Goal: Task Accomplishment & Management: Complete application form

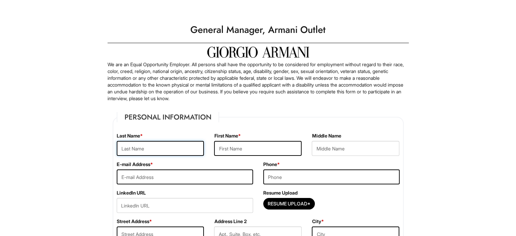
click at [176, 143] on input "text" at bounding box center [161, 148] width 88 height 15
type input "[PERSON_NAME]"
click at [156, 175] on input "email" at bounding box center [185, 176] width 136 height 15
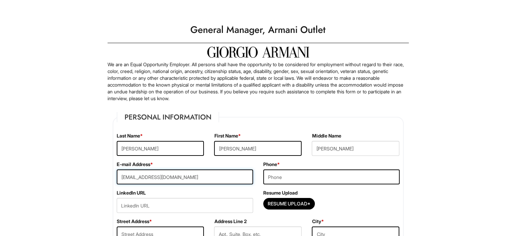
type input "[EMAIL_ADDRESS][DOMAIN_NAME]"
click at [290, 175] on input "tel" at bounding box center [331, 176] width 136 height 15
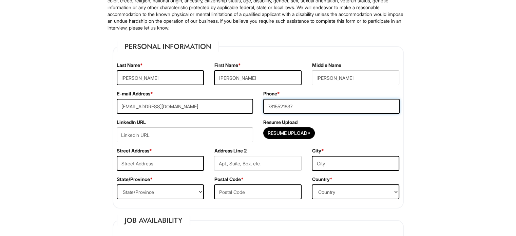
scroll to position [71, 0]
type input "7815521637"
click at [195, 137] on input "url" at bounding box center [185, 134] width 136 height 15
paste input "[URL][DOMAIN_NAME]"
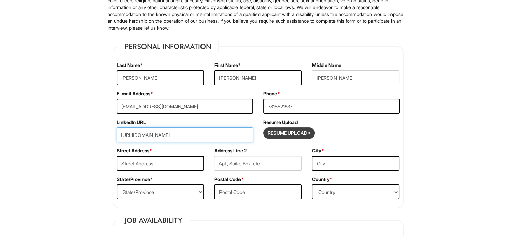
type input "[URL][DOMAIN_NAME]"
click at [294, 137] on input "Resume Upload*" at bounding box center [289, 133] width 51 height 11
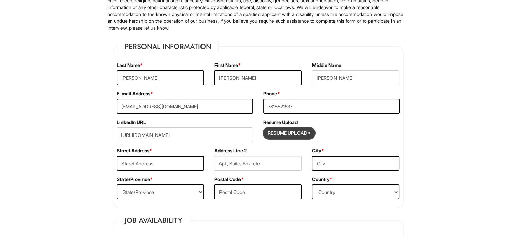
type input "C:\fakepath\Dion Resume 8.2025.docx"
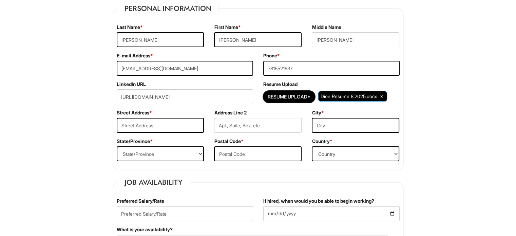
scroll to position [111, 0]
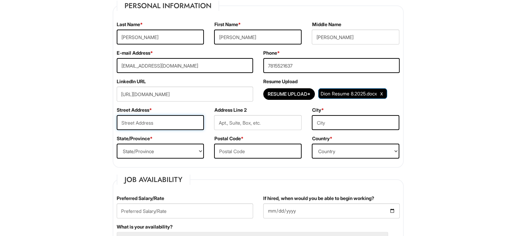
click at [174, 126] on input "text" at bounding box center [161, 122] width 88 height 15
type input "5202 inwood dr"
click at [325, 126] on input "text" at bounding box center [356, 122] width 88 height 15
type input "woburn"
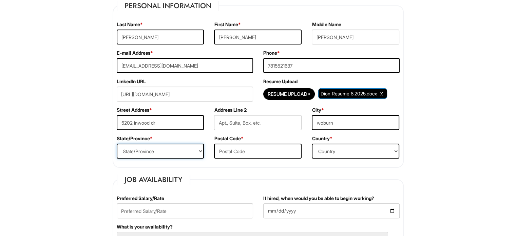
click at [193, 144] on select "State/Province [US_STATE] [US_STATE] [US_STATE] [US_STATE] [US_STATE] [US_STATE…" at bounding box center [161, 150] width 88 height 15
select select "MA"
click at [117, 143] on select "State/Province [US_STATE] [US_STATE] [US_STATE] [US_STATE] [US_STATE] [US_STATE…" at bounding box center [161, 150] width 88 height 15
click at [231, 151] on input "text" at bounding box center [258, 150] width 88 height 15
type input "01801"
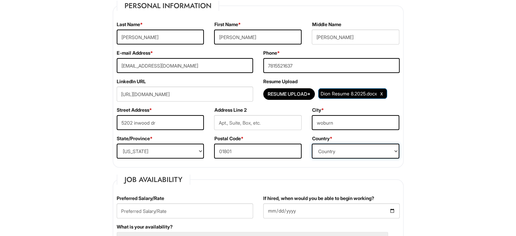
click at [339, 154] on select "Country [GEOGRAPHIC_DATA] [GEOGRAPHIC_DATA] [GEOGRAPHIC_DATA] [US_STATE] [GEOGR…" at bounding box center [356, 150] width 88 height 15
select select "[GEOGRAPHIC_DATA]"
click at [312, 143] on select "Country [GEOGRAPHIC_DATA] [GEOGRAPHIC_DATA] [GEOGRAPHIC_DATA] [US_STATE] [GEOGR…" at bounding box center [356, 150] width 88 height 15
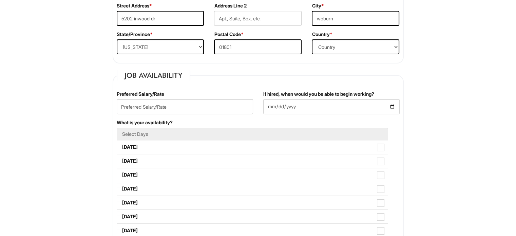
scroll to position [215, 0]
click at [181, 108] on input "text" at bounding box center [185, 106] width 136 height 15
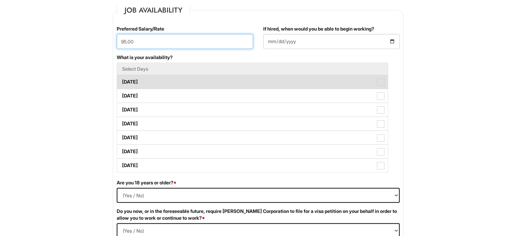
scroll to position [284, 0]
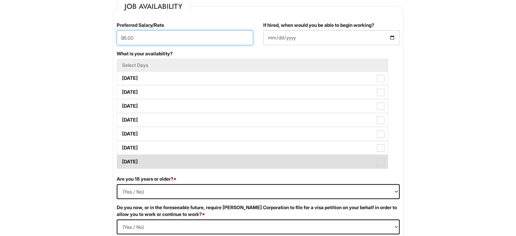
type input "95.00"
click at [158, 160] on label "[DATE]" at bounding box center [252, 162] width 271 height 14
click at [121, 160] on Available_Sunday "[DATE]" at bounding box center [119, 158] width 4 height 4
checkbox Available_Sunday "true"
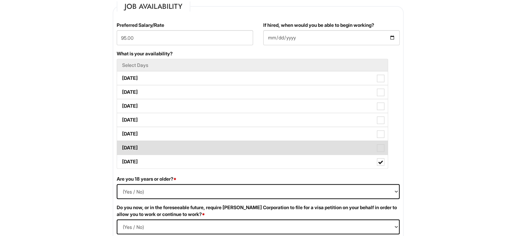
click at [153, 147] on label "[DATE]" at bounding box center [252, 148] width 271 height 14
click at [121, 147] on Available_Saturday "[DATE]" at bounding box center [119, 144] width 4 height 4
checkbox Available_Saturday "true"
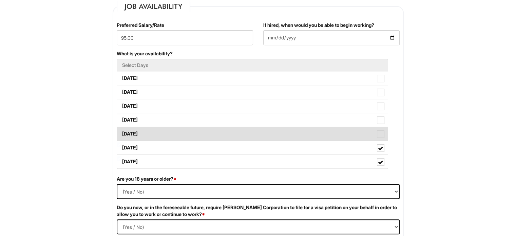
click at [148, 137] on label "[DATE]" at bounding box center [252, 134] width 271 height 14
click at [121, 133] on Available_Friday "[DATE]" at bounding box center [119, 130] width 4 height 4
checkbox Available_Friday "true"
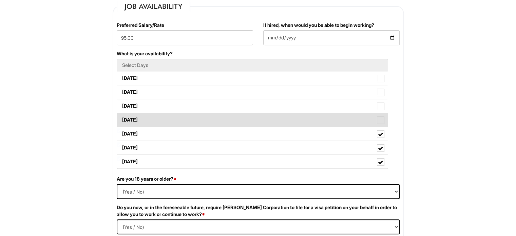
click at [145, 122] on label "[DATE]" at bounding box center [252, 120] width 271 height 14
click at [121, 119] on Available_Thursday "[DATE]" at bounding box center [119, 116] width 4 height 4
checkbox Available_Thursday "true"
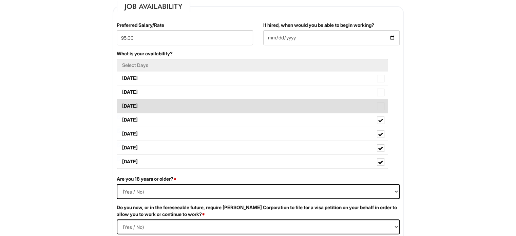
click at [144, 101] on label "[DATE]" at bounding box center [252, 106] width 271 height 14
click at [121, 101] on Available_Wednesday "[DATE]" at bounding box center [119, 102] width 4 height 4
checkbox Available_Wednesday "true"
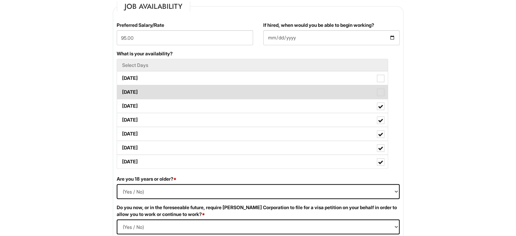
click at [144, 89] on label "[DATE]" at bounding box center [252, 92] width 271 height 14
click at [121, 89] on Available_Tuesday "[DATE]" at bounding box center [119, 89] width 4 height 4
checkbox Available_Tuesday "true"
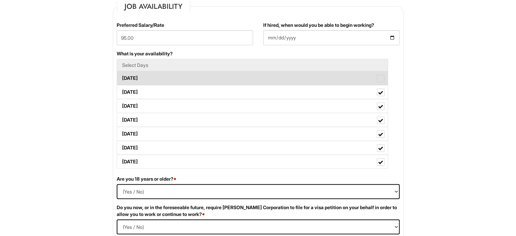
click at [137, 76] on label "[DATE]" at bounding box center [252, 78] width 271 height 14
click at [121, 76] on Available_Monday "[DATE]" at bounding box center [119, 75] width 4 height 4
checkbox Available_Monday "true"
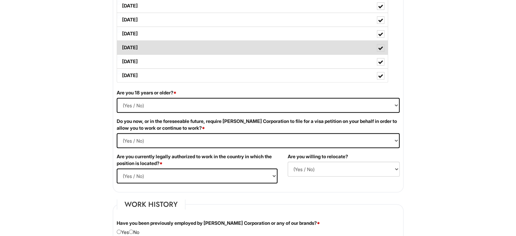
scroll to position [370, 0]
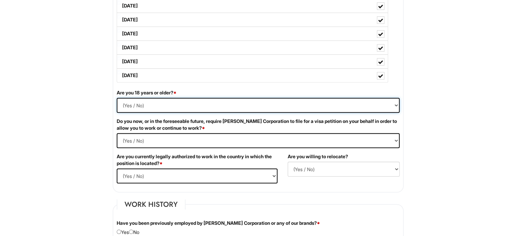
click at [146, 104] on select "(Yes / No) Yes No" at bounding box center [258, 105] width 283 height 15
select select "Yes"
click at [117, 98] on select "(Yes / No) Yes No" at bounding box center [258, 105] width 283 height 15
click at [137, 142] on Required "(Yes / No) Yes No" at bounding box center [258, 140] width 283 height 15
select Required "No"
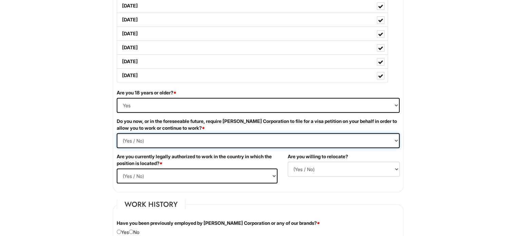
click at [117, 133] on Required "(Yes / No) Yes No" at bounding box center [258, 140] width 283 height 15
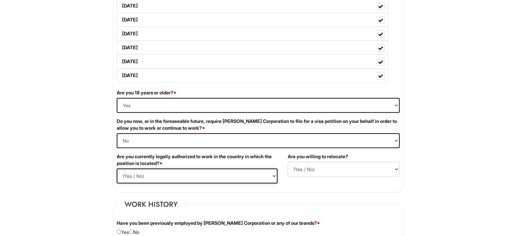
click at [170, 171] on select "(Yes / No) Yes No" at bounding box center [197, 175] width 161 height 15
select select "Yes"
click at [117, 168] on select "(Yes / No) Yes No" at bounding box center [197, 175] width 161 height 15
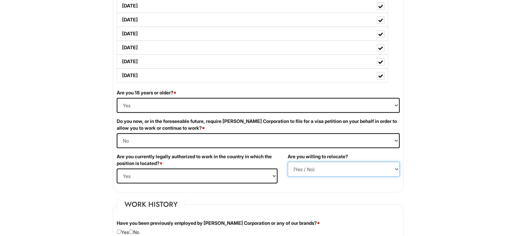
click at [330, 165] on select "(Yes / No) No Yes" at bounding box center [344, 168] width 112 height 15
select select "Y"
click at [288, 161] on select "(Yes / No) No Yes" at bounding box center [344, 168] width 112 height 15
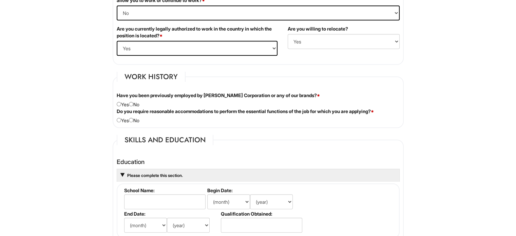
scroll to position [499, 0]
click at [133, 101] on input "radio" at bounding box center [131, 103] width 4 height 4
radio input "true"
click at [133, 117] on input "radio" at bounding box center [131, 119] width 4 height 4
radio input "true"
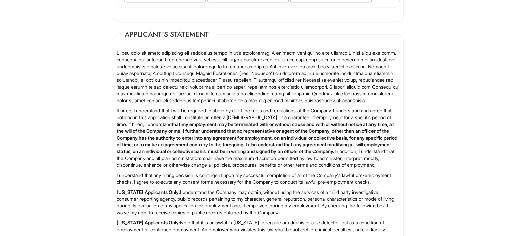
scroll to position [1113, 0]
